Goal: Task Accomplishment & Management: Complete application form

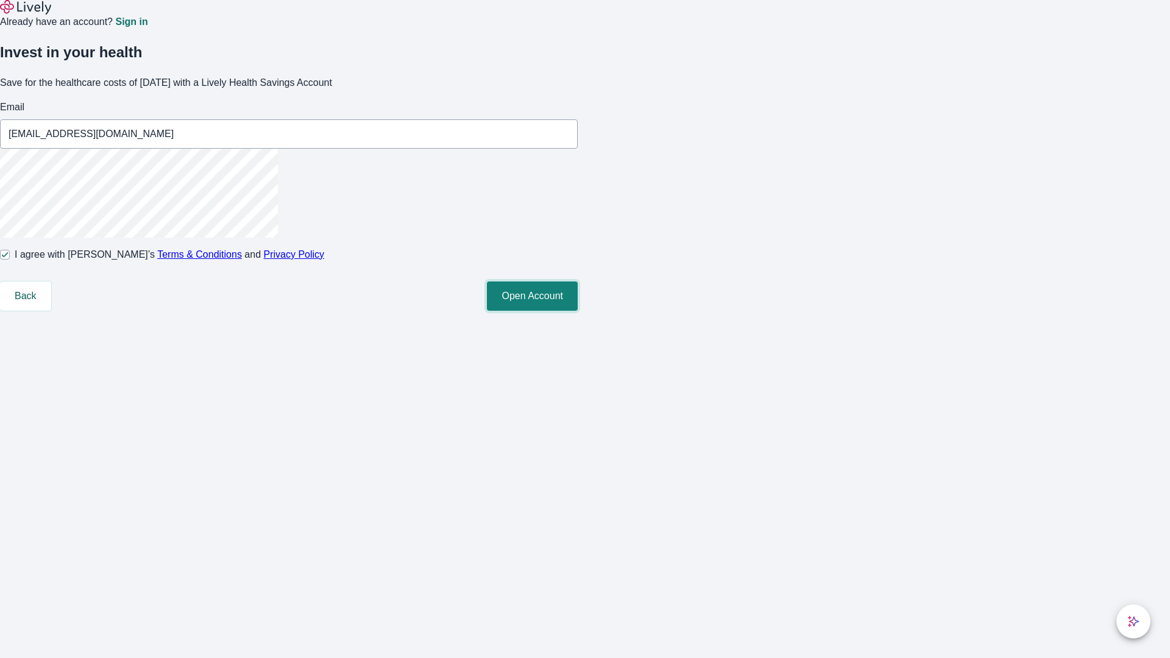
click at [577, 311] on button "Open Account" at bounding box center [532, 295] width 91 height 29
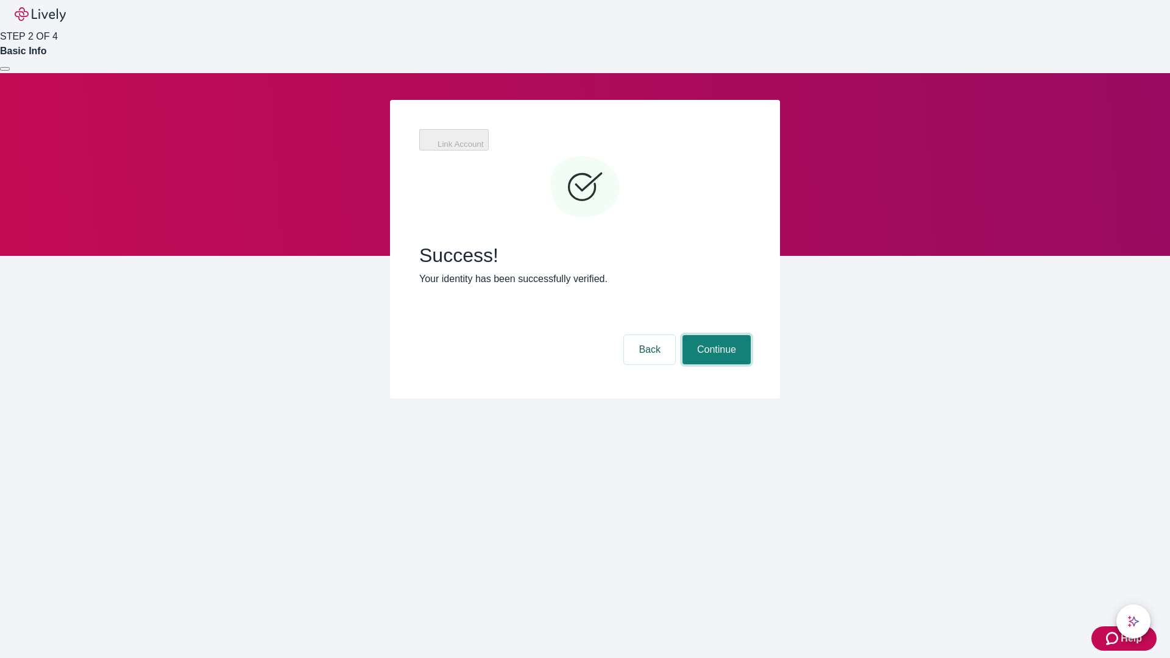
click at [715, 335] on button "Continue" at bounding box center [716, 349] width 68 height 29
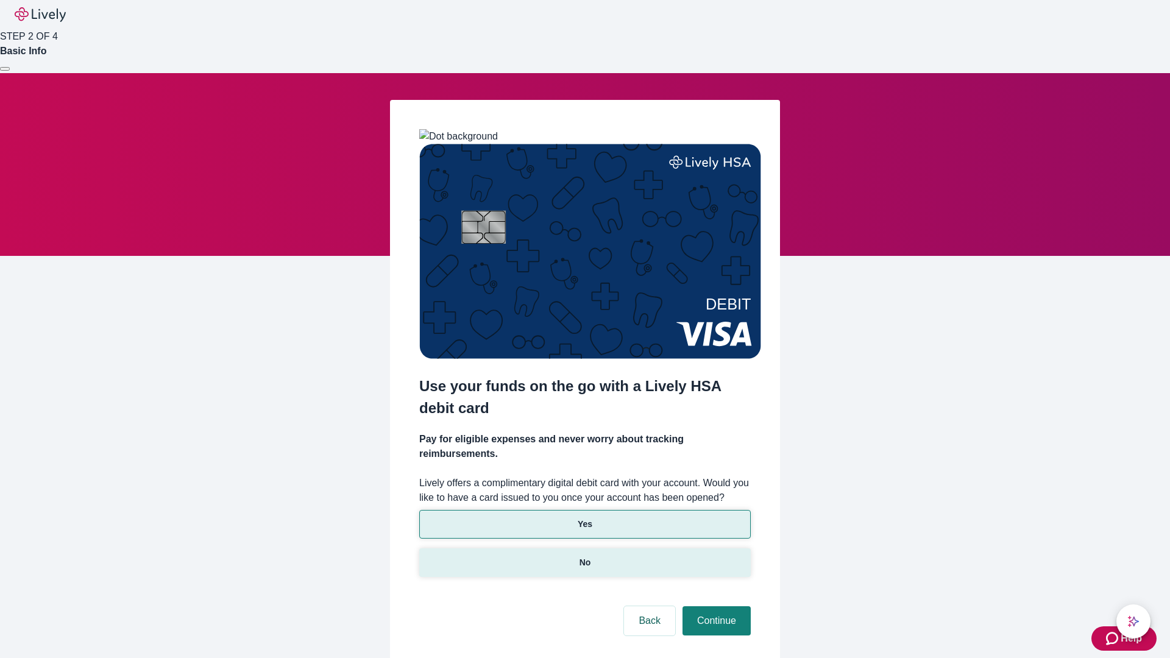
click at [584, 556] on p "No" at bounding box center [585, 562] width 12 height 13
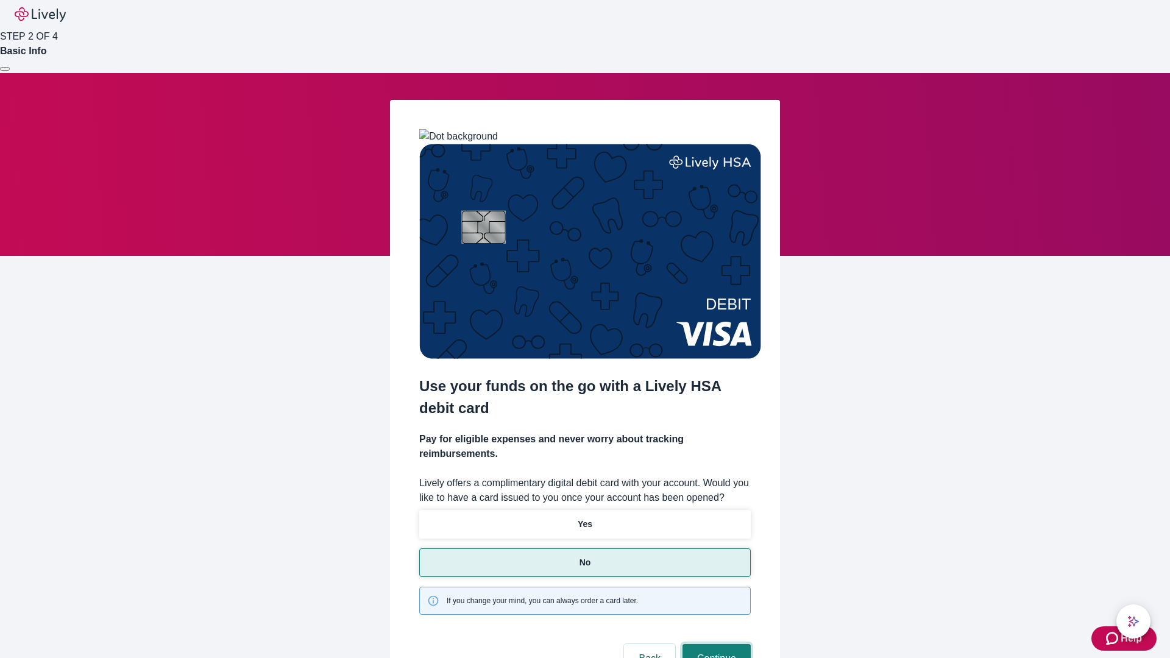
click at [715, 644] on button "Continue" at bounding box center [716, 658] width 68 height 29
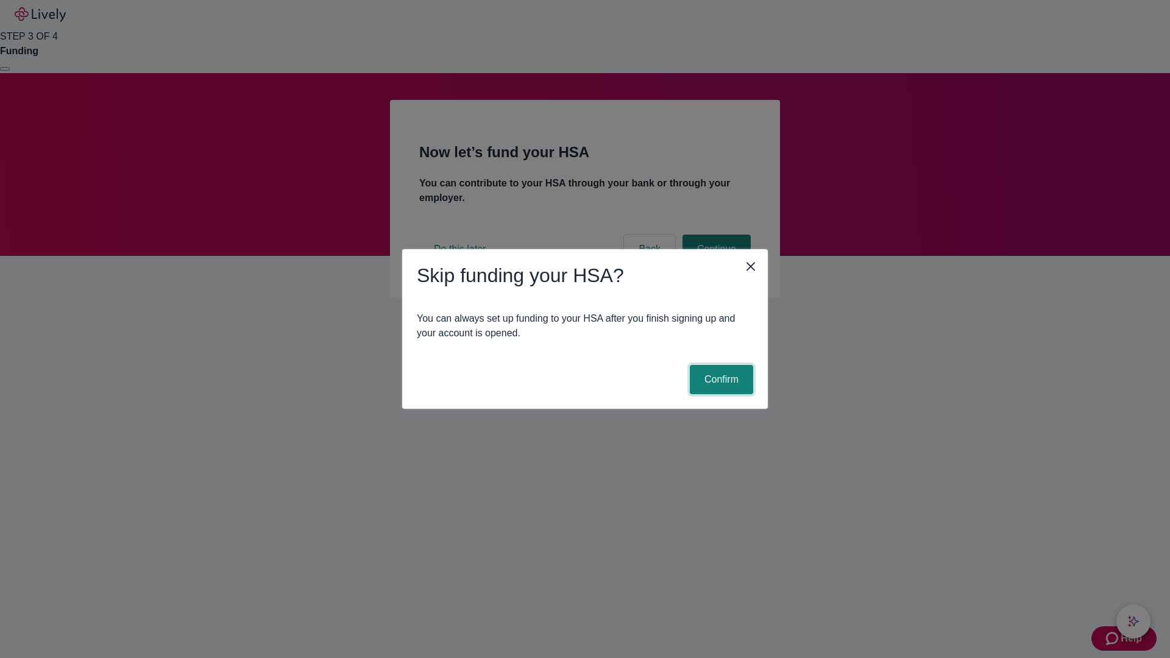
click at [719, 380] on button "Confirm" at bounding box center [721, 379] width 63 height 29
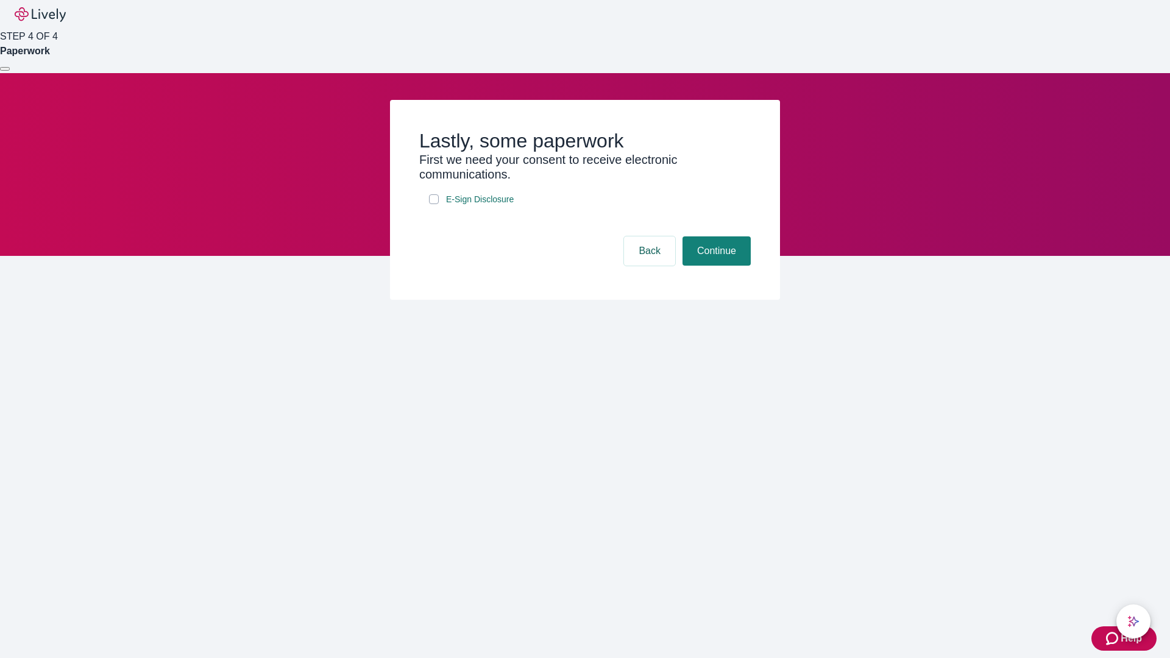
click at [434, 204] on input "E-Sign Disclosure" at bounding box center [434, 199] width 10 height 10
checkbox input "true"
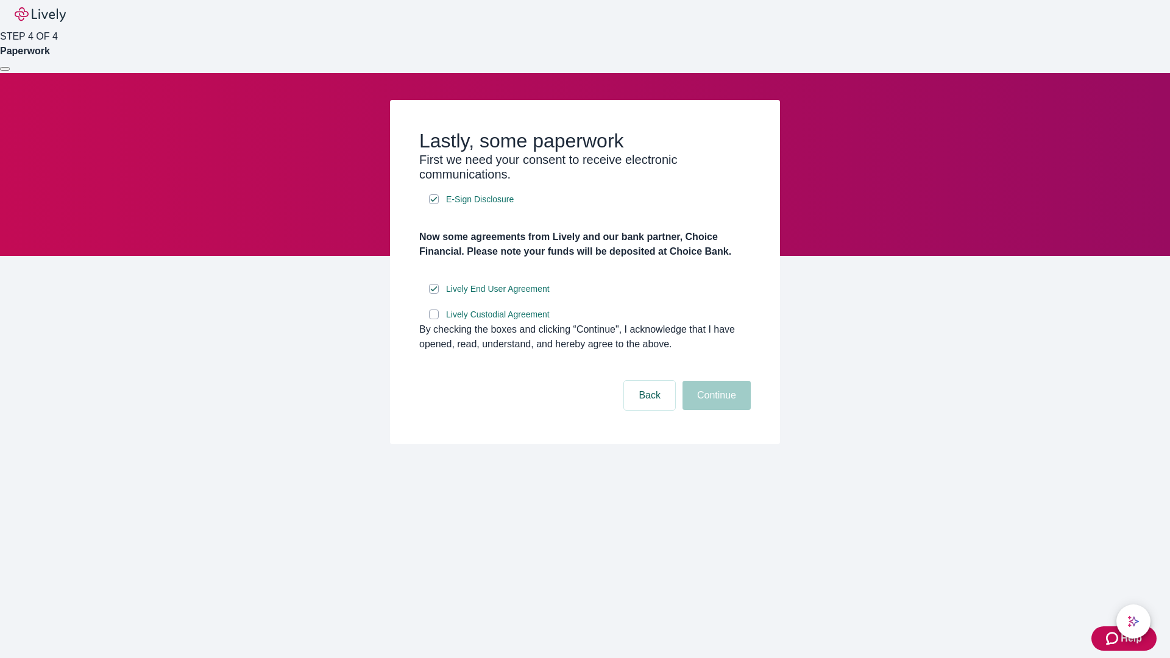
click at [434, 319] on input "Lively Custodial Agreement" at bounding box center [434, 314] width 10 height 10
checkbox input "true"
click at [715, 410] on button "Continue" at bounding box center [716, 395] width 68 height 29
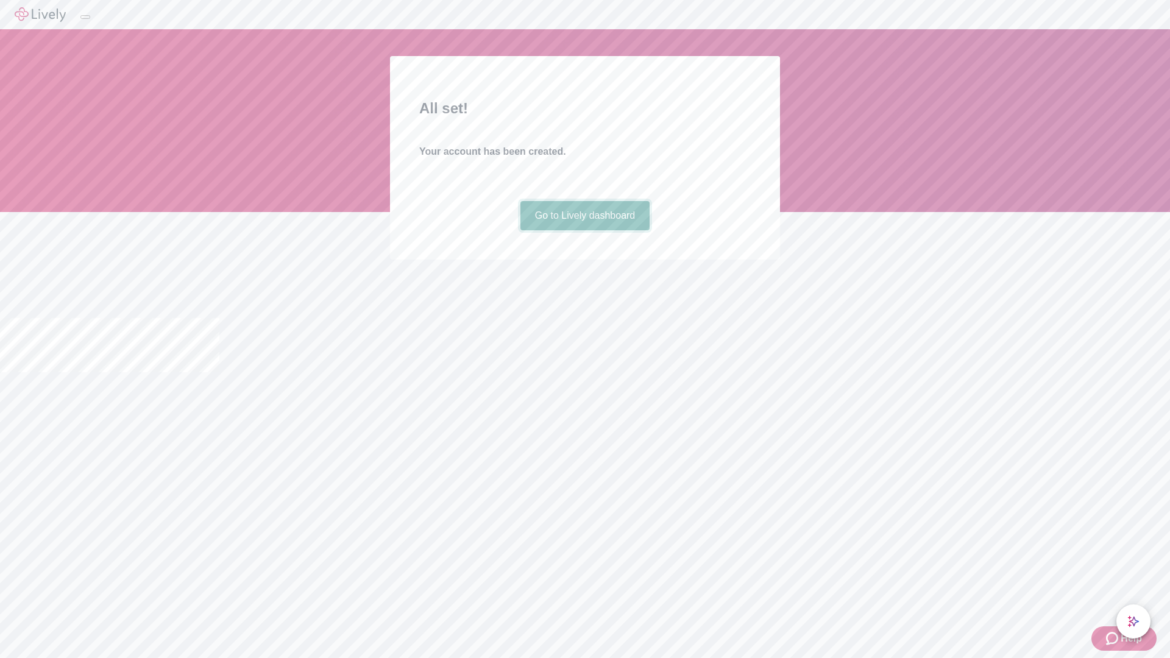
click at [584, 230] on link "Go to Lively dashboard" at bounding box center [585, 215] width 130 height 29
